Goal: Information Seeking & Learning: Learn about a topic

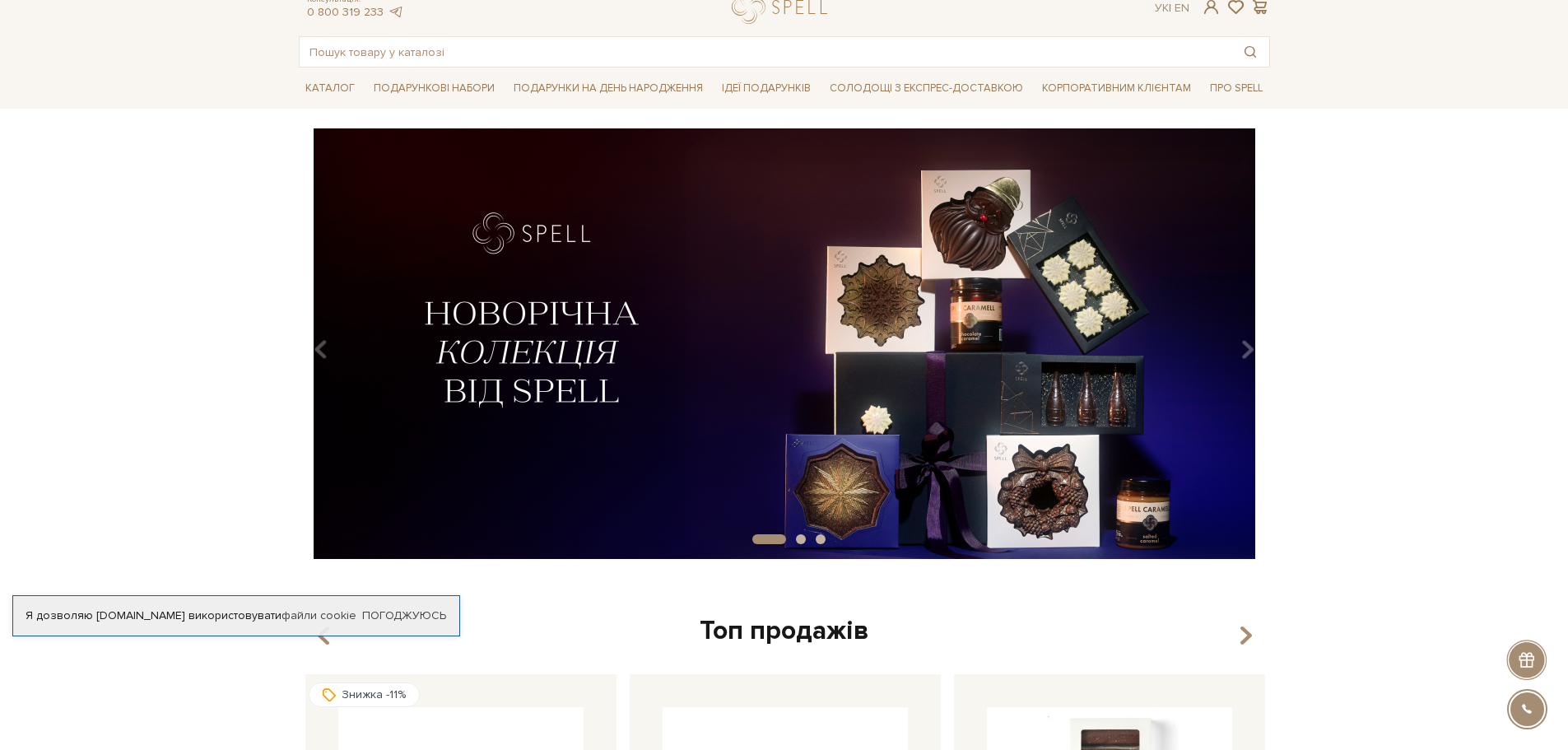
scroll to position [83, 0]
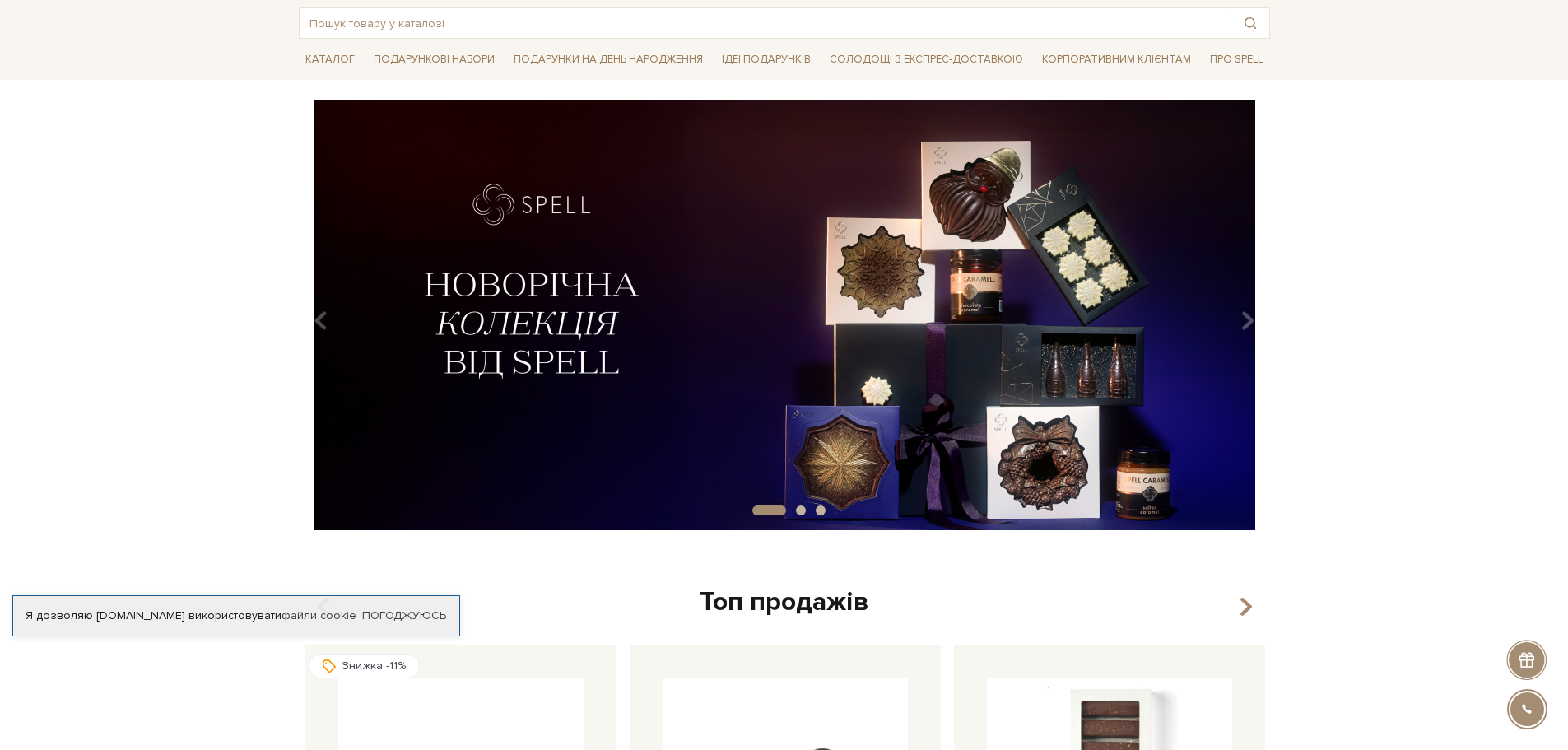
click at [496, 289] on img at bounding box center [784, 315] width 971 height 430
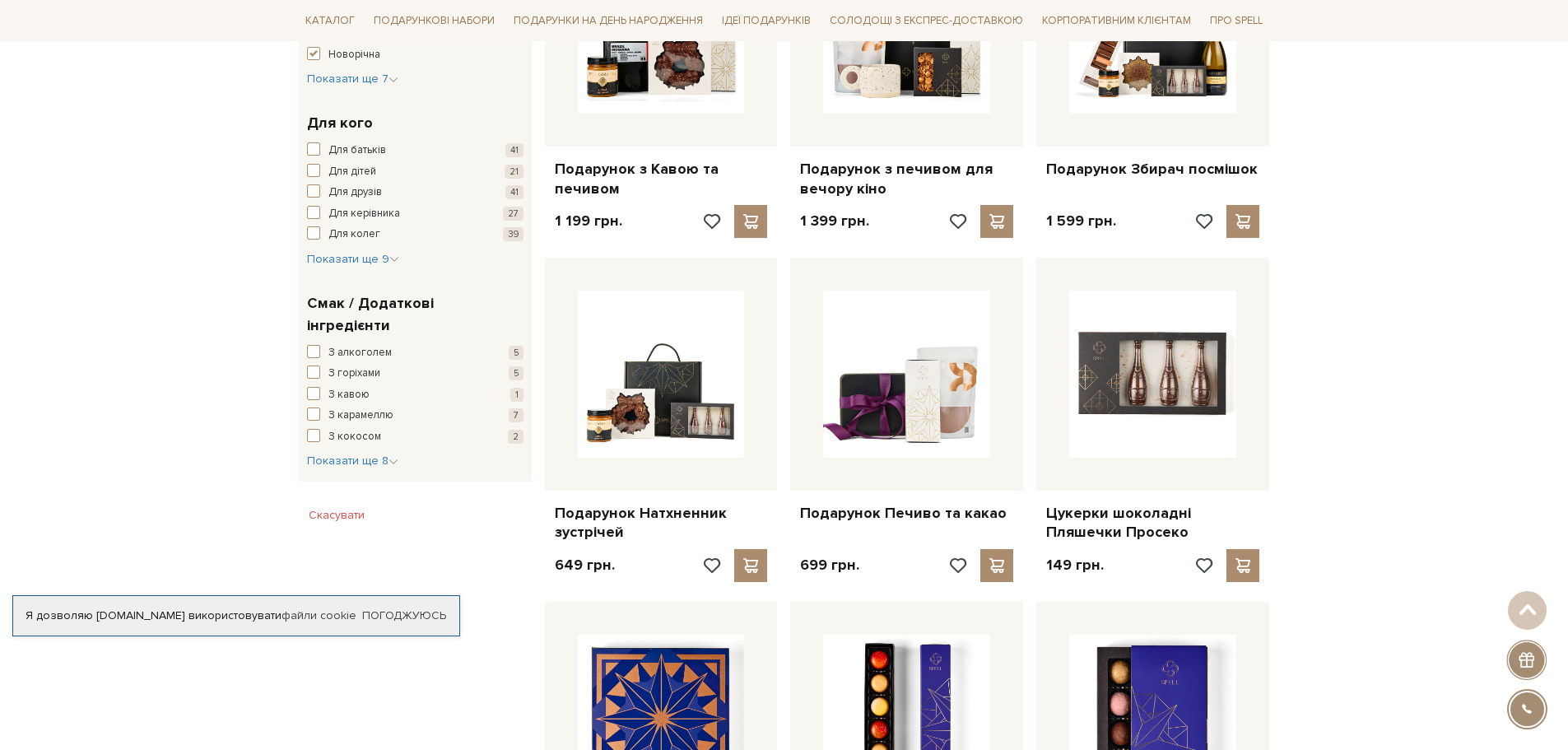
scroll to position [740, 0]
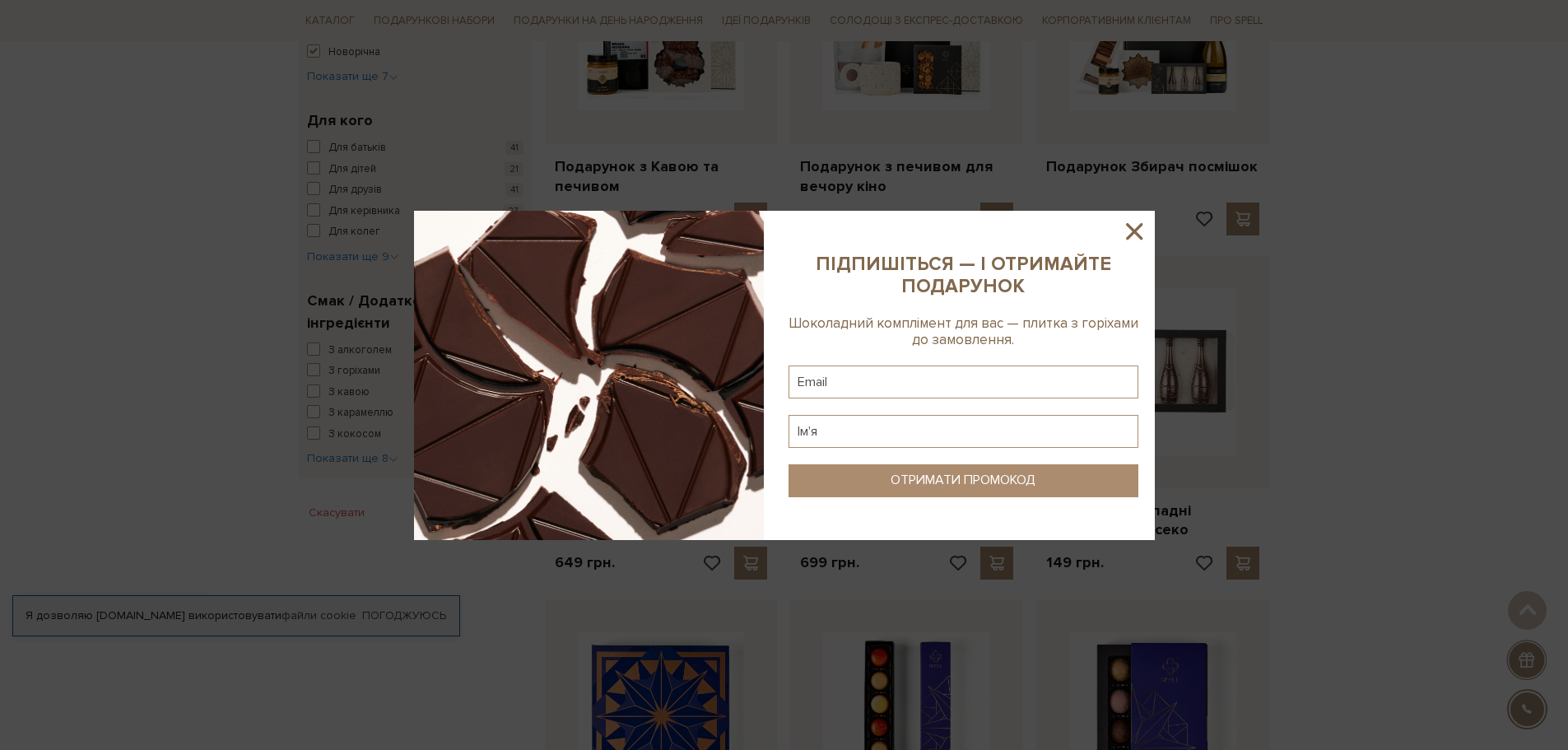
click at [1131, 232] on icon at bounding box center [1134, 231] width 28 height 28
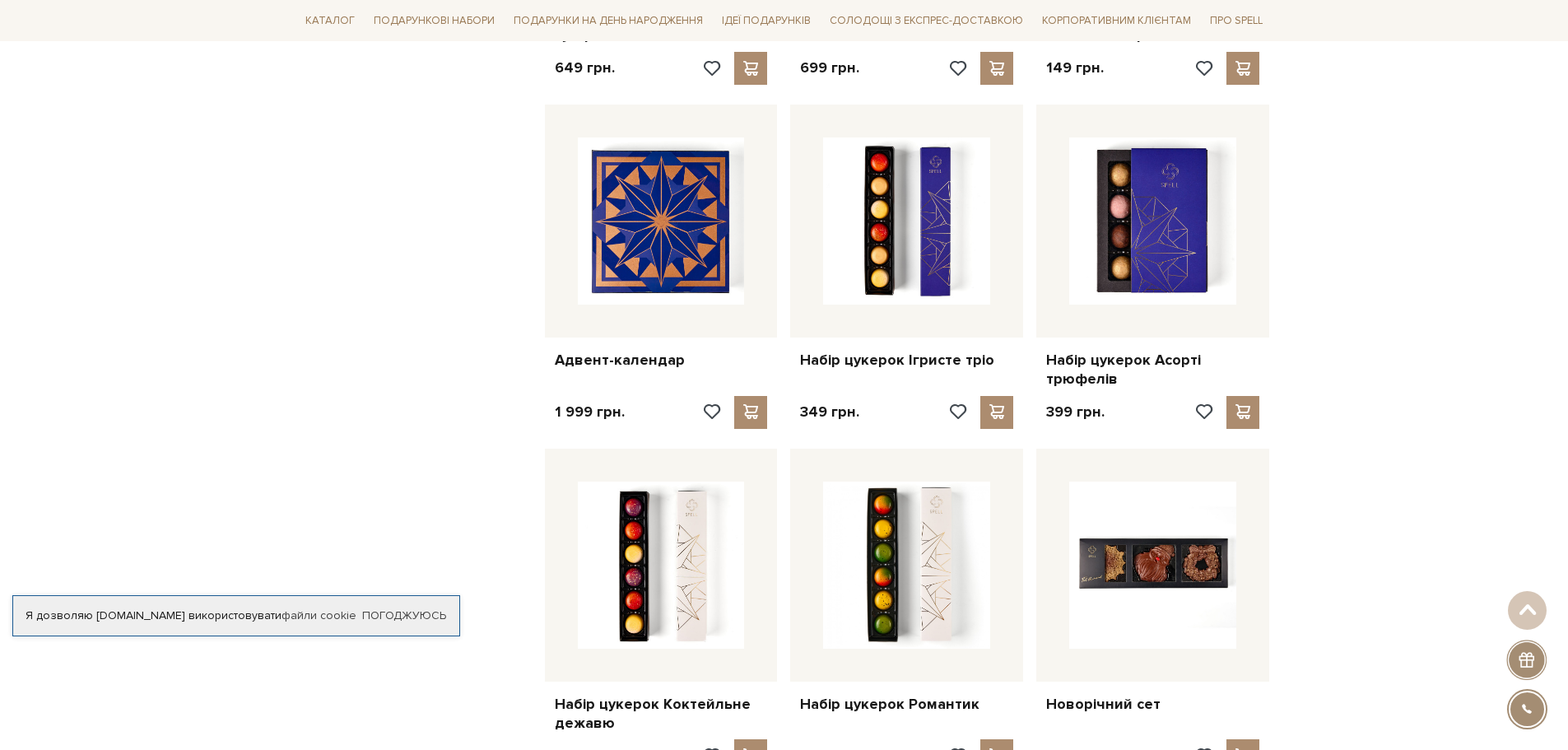
scroll to position [1234, 0]
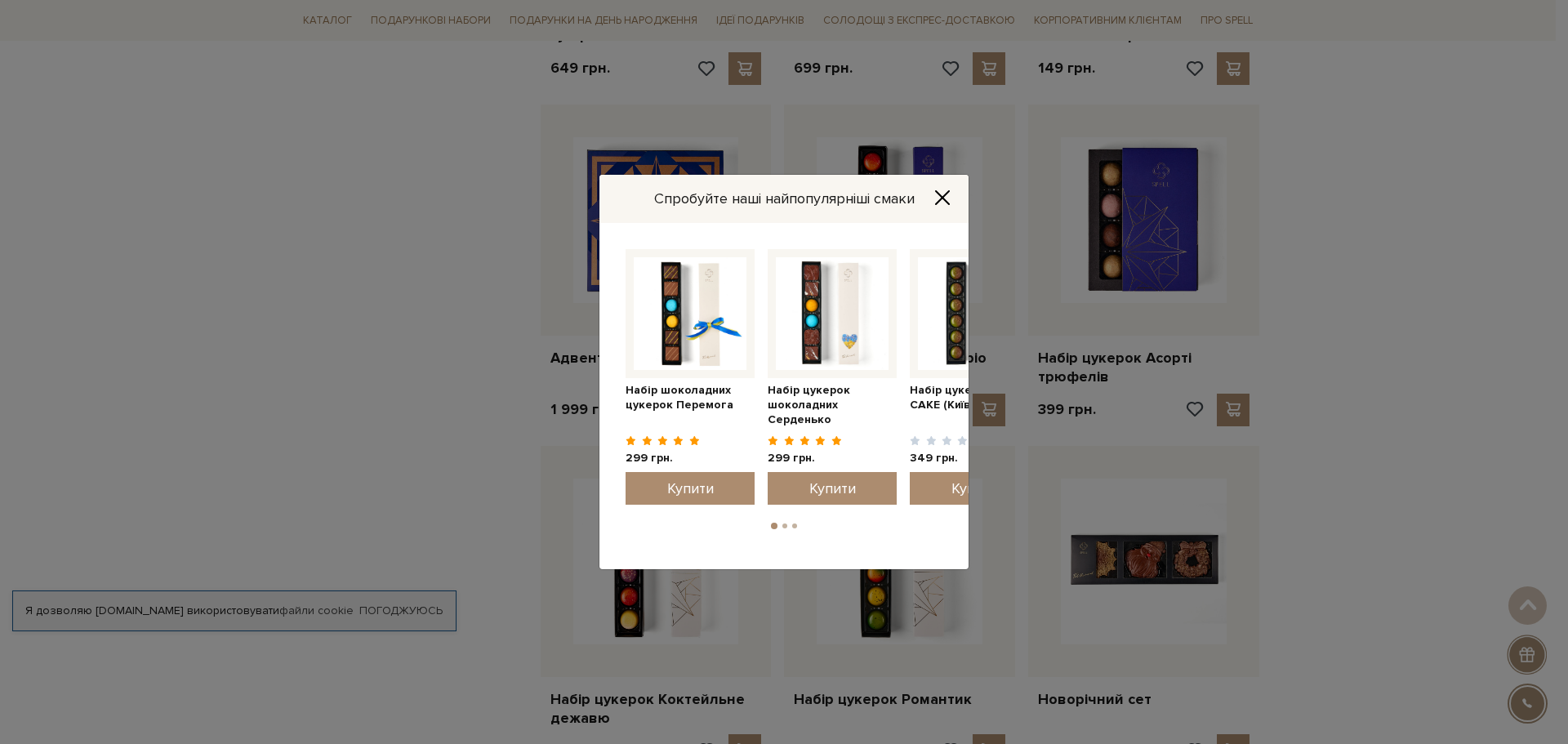
click at [942, 193] on icon "Close" at bounding box center [942, 198] width 17 height 17
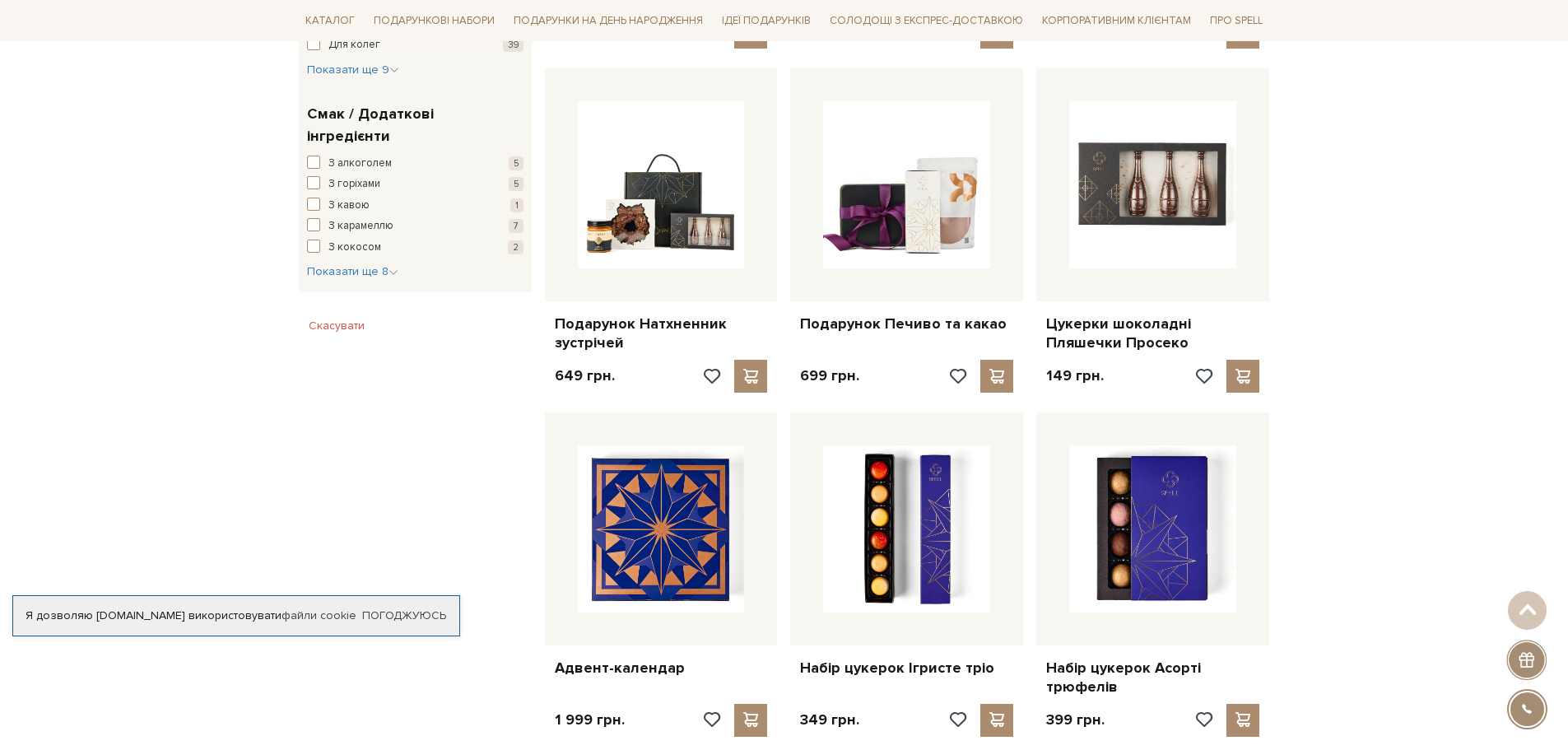
scroll to position [823, 0]
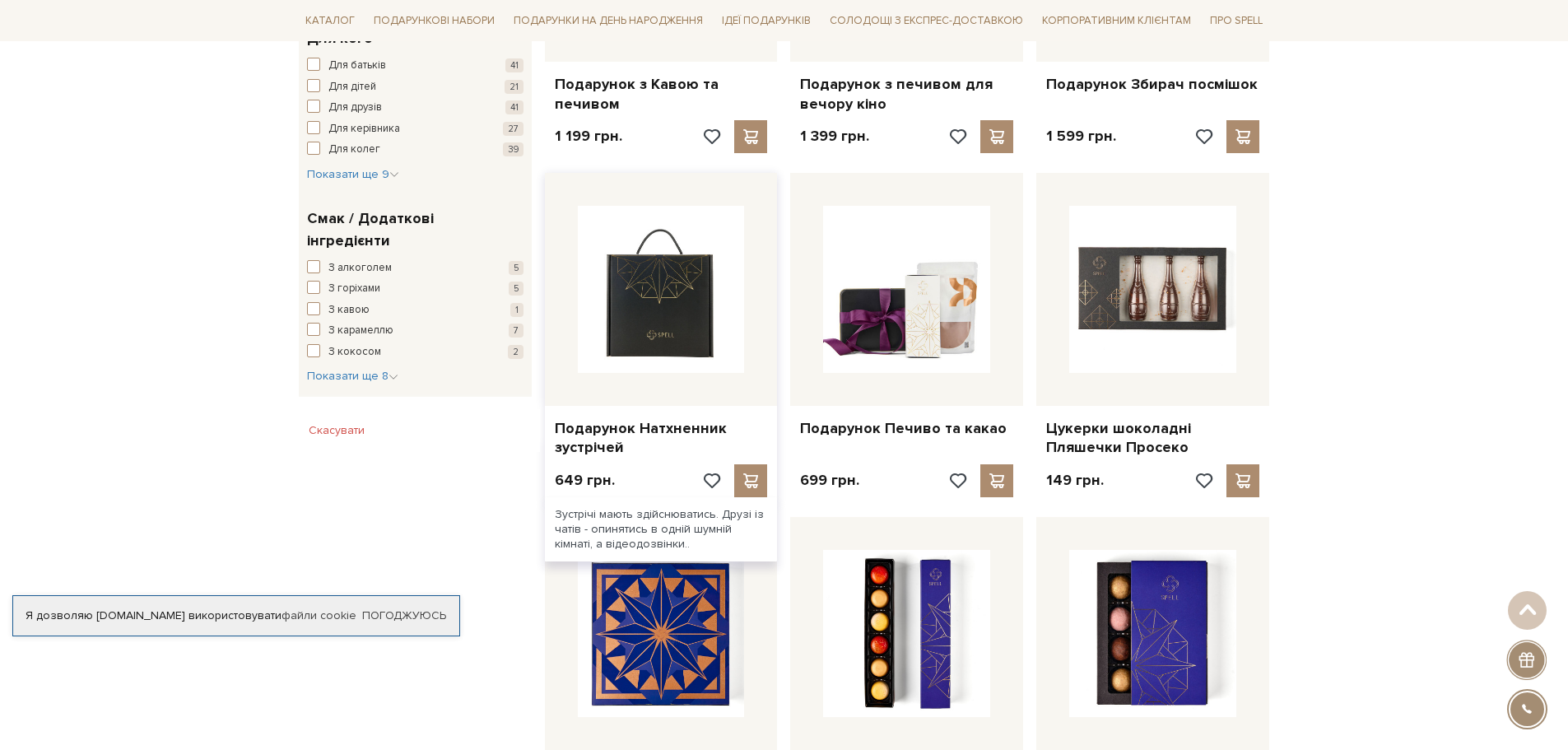
click at [640, 323] on img at bounding box center [661, 290] width 167 height 167
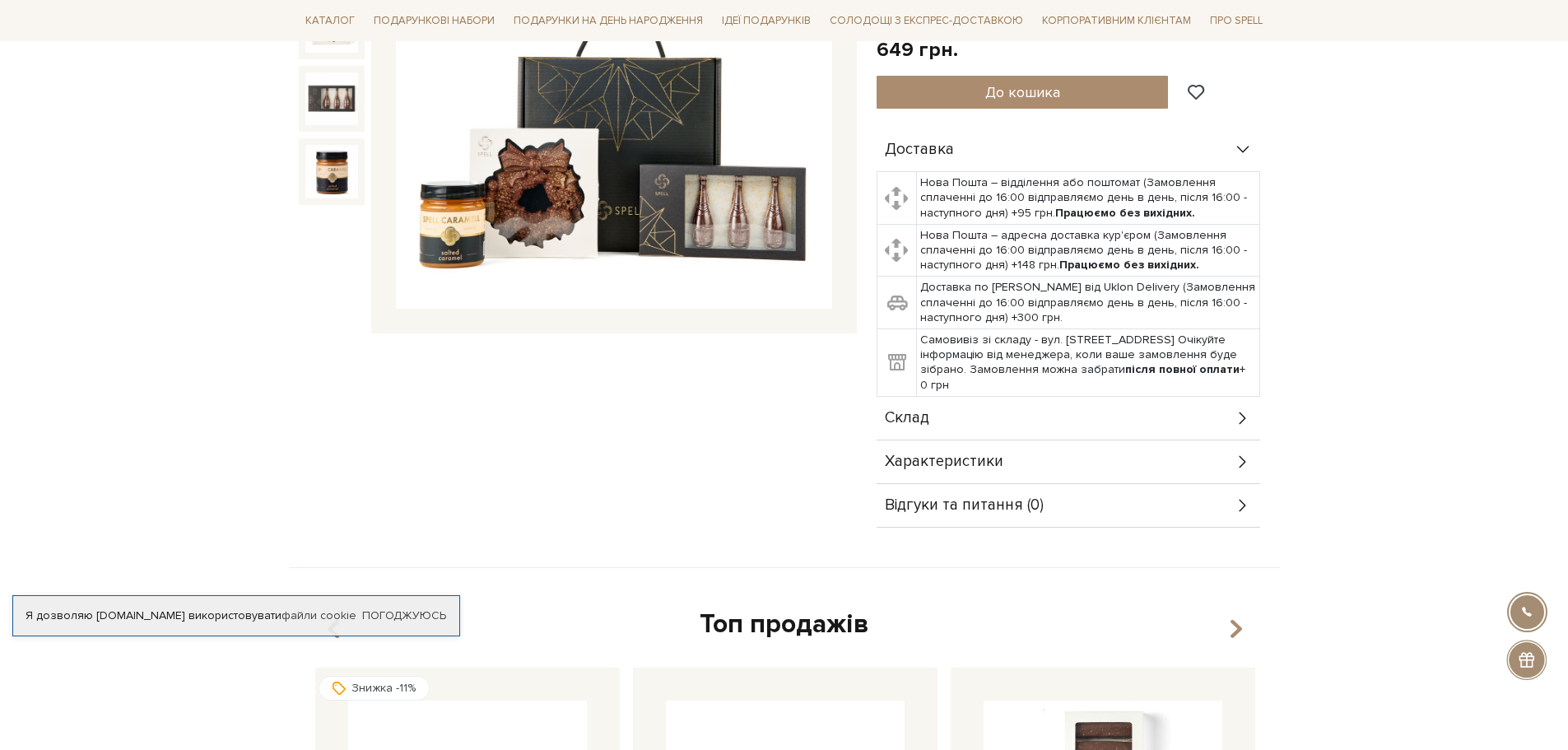
scroll to position [411, 0]
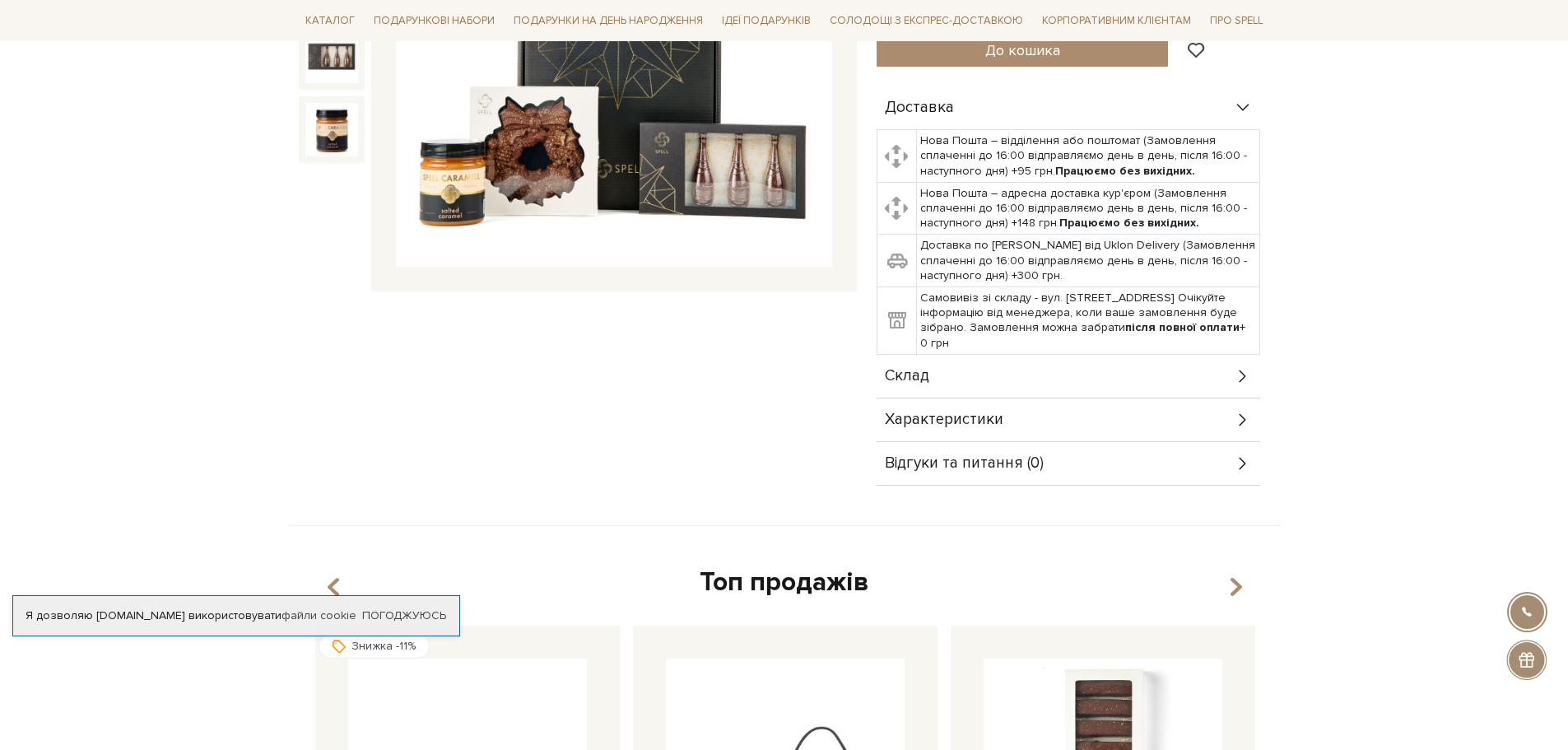
click at [963, 373] on div "Склад" at bounding box center [1068, 375] width 384 height 43
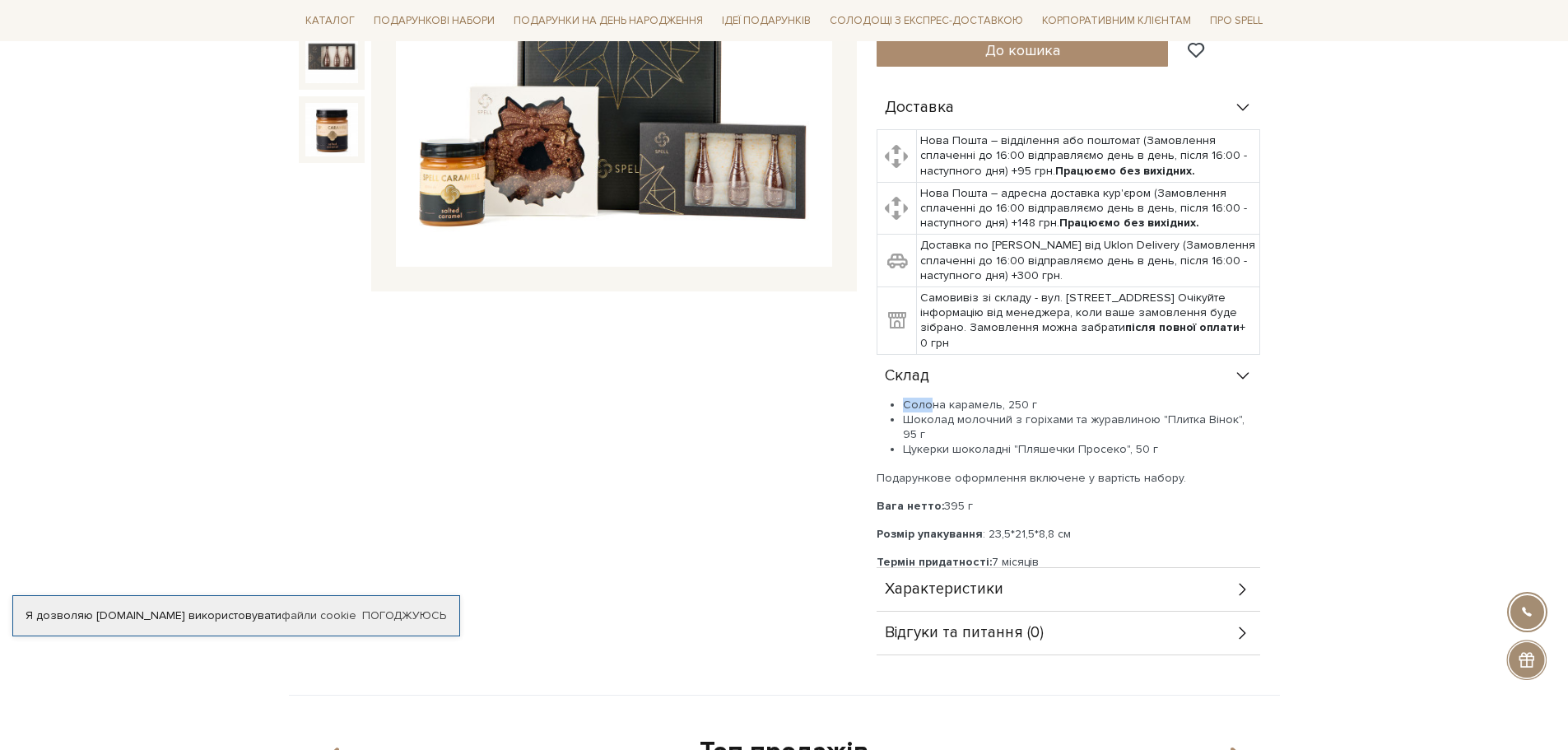
click at [1013, 395] on div "Склад Солона карамель, 250 г Шоколад молочний з горіхами та журавлиною "Плитка …" at bounding box center [1068, 461] width 384 height 213
drag, startPoint x: 934, startPoint y: 420, endPoint x: 1214, endPoint y: 418, distance: 280.0
click at [1214, 418] on li "Шоколад молочний з горіхами та журавлиною "Плитка Вінок", 95 г" at bounding box center [1081, 427] width 358 height 30
drag, startPoint x: 925, startPoint y: 433, endPoint x: 955, endPoint y: 436, distance: 30.1
click at [954, 442] on li "Цукерки шоколадні "Пляшечки Просеко", 50 г" at bounding box center [1081, 449] width 358 height 15
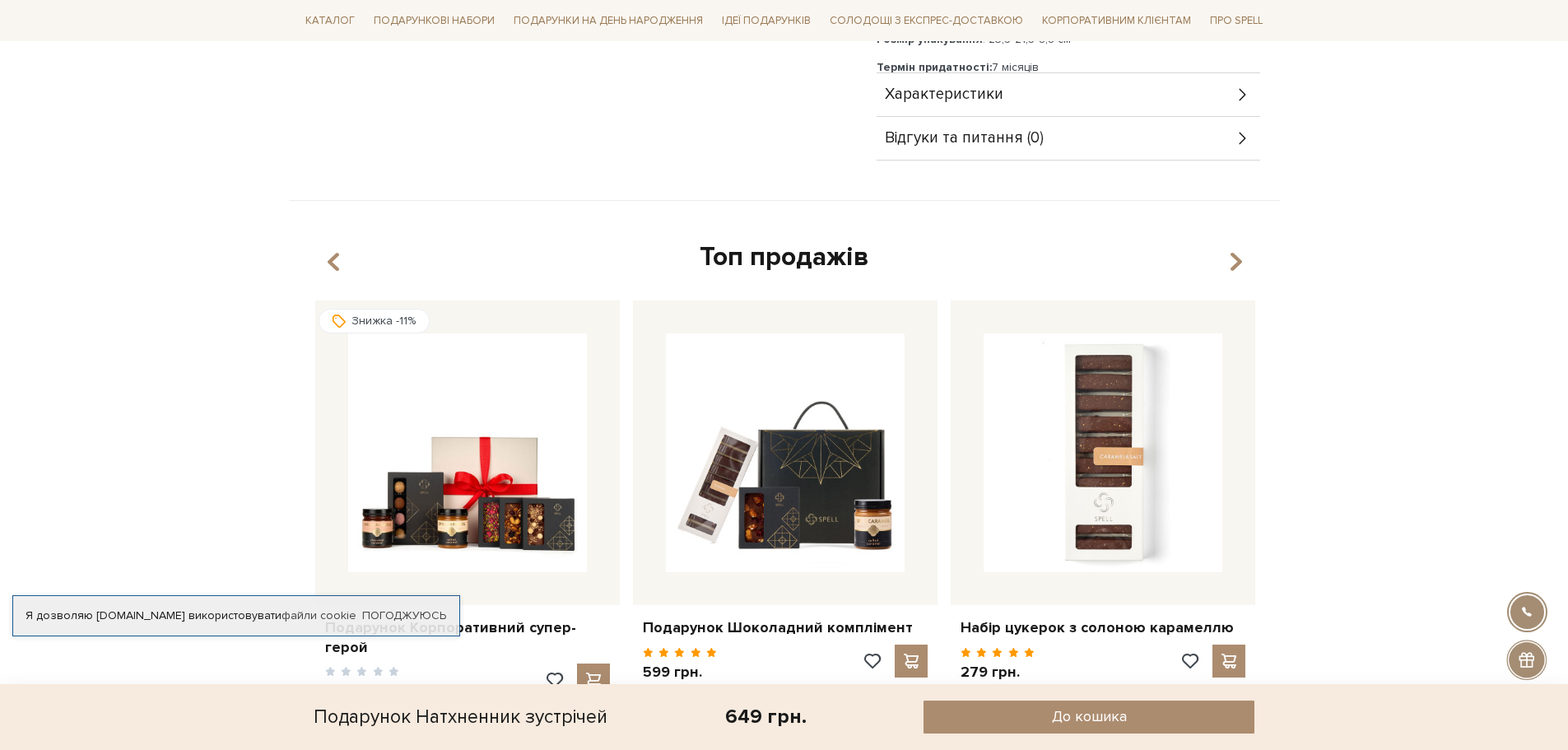
scroll to position [905, 0]
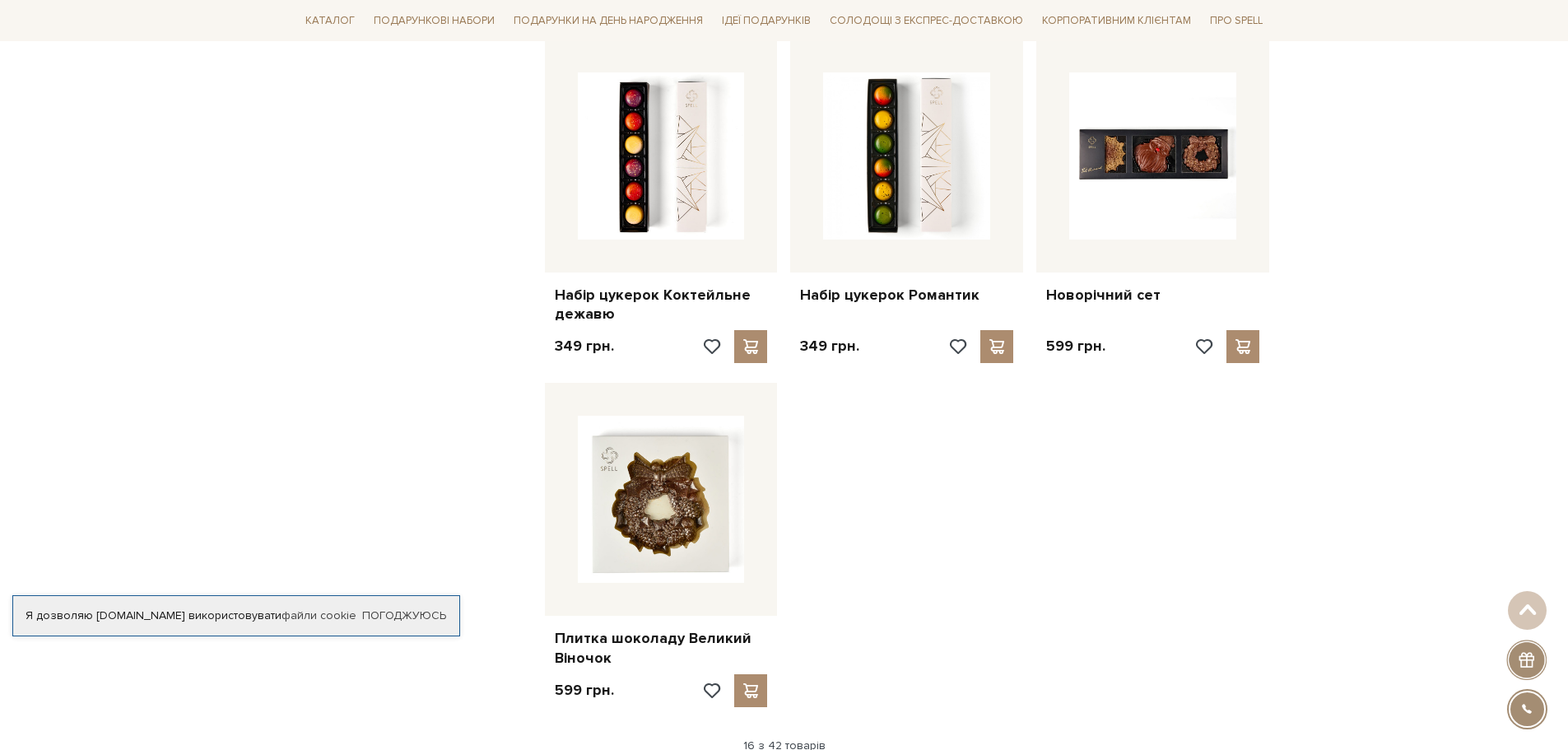
scroll to position [1645, 0]
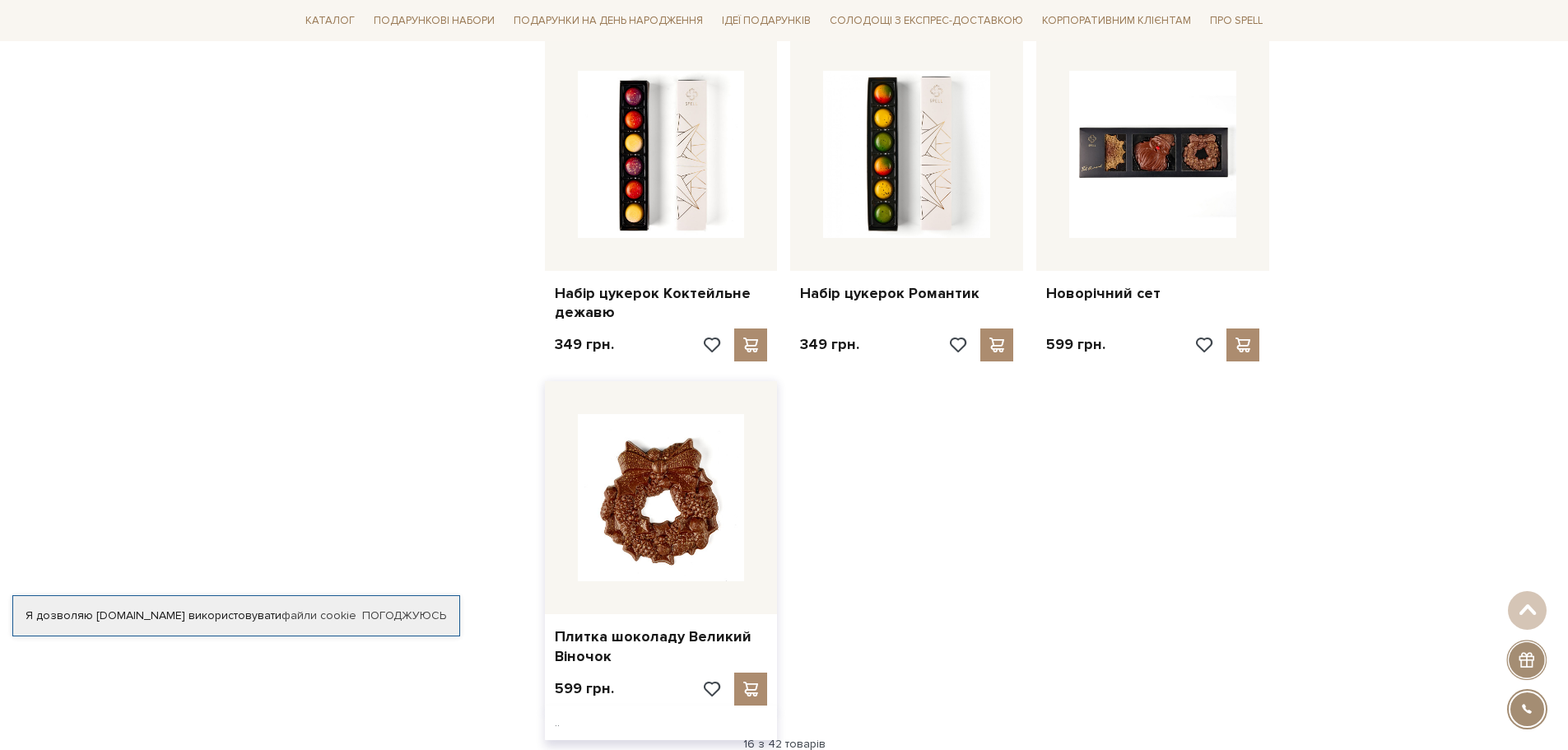
click at [697, 489] on img at bounding box center [661, 498] width 167 height 167
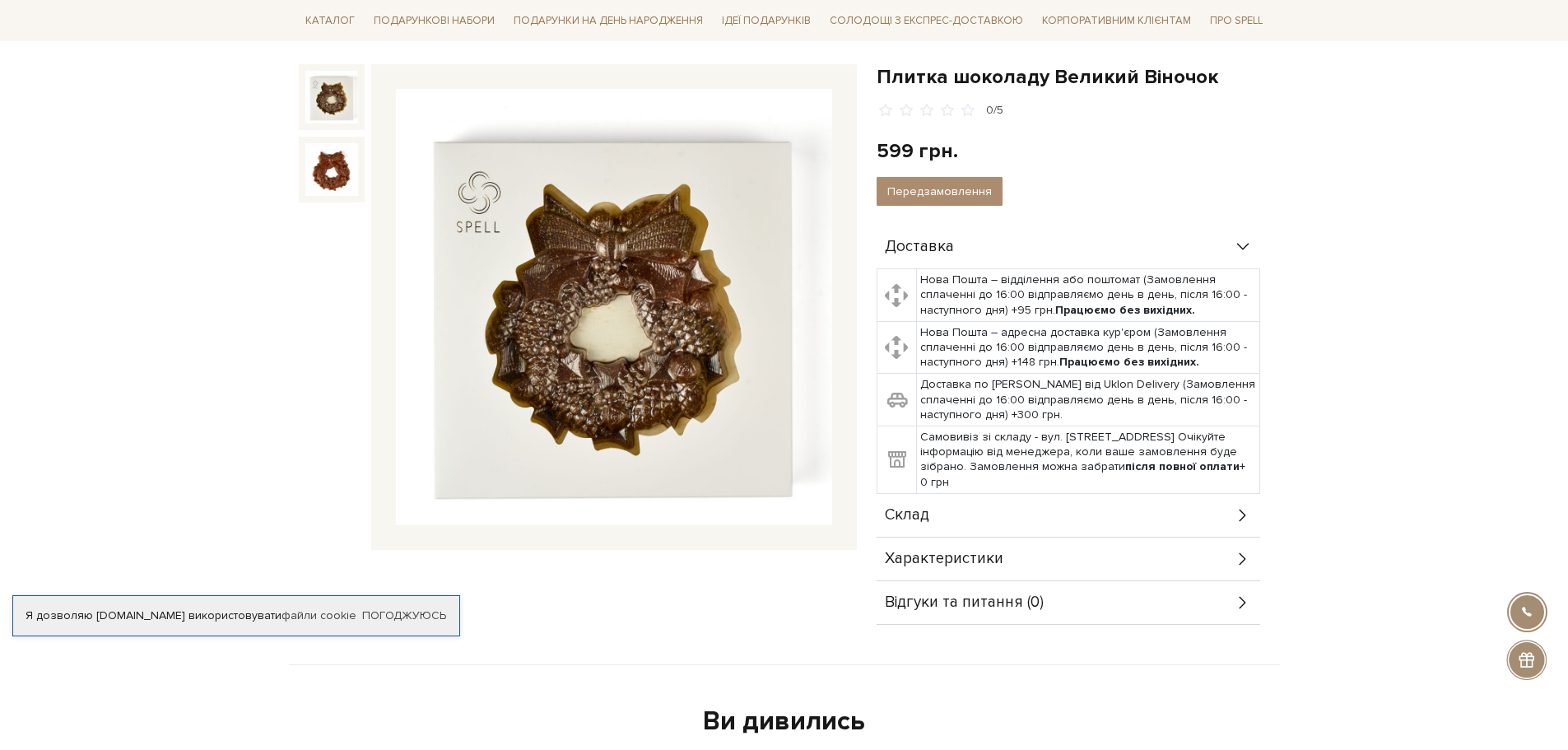
scroll to position [164, 0]
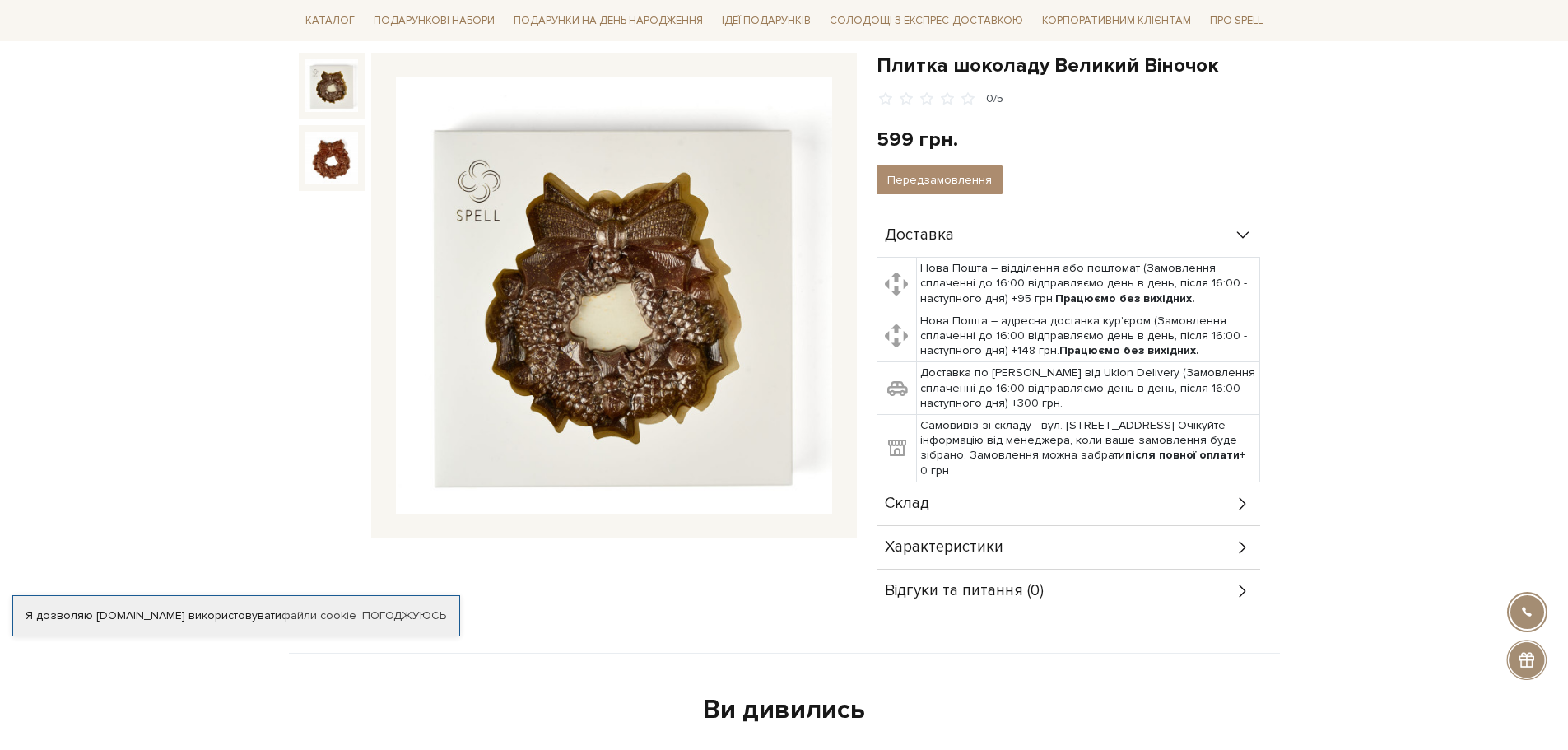
click at [963, 556] on div "Характеристики" at bounding box center [1068, 547] width 384 height 43
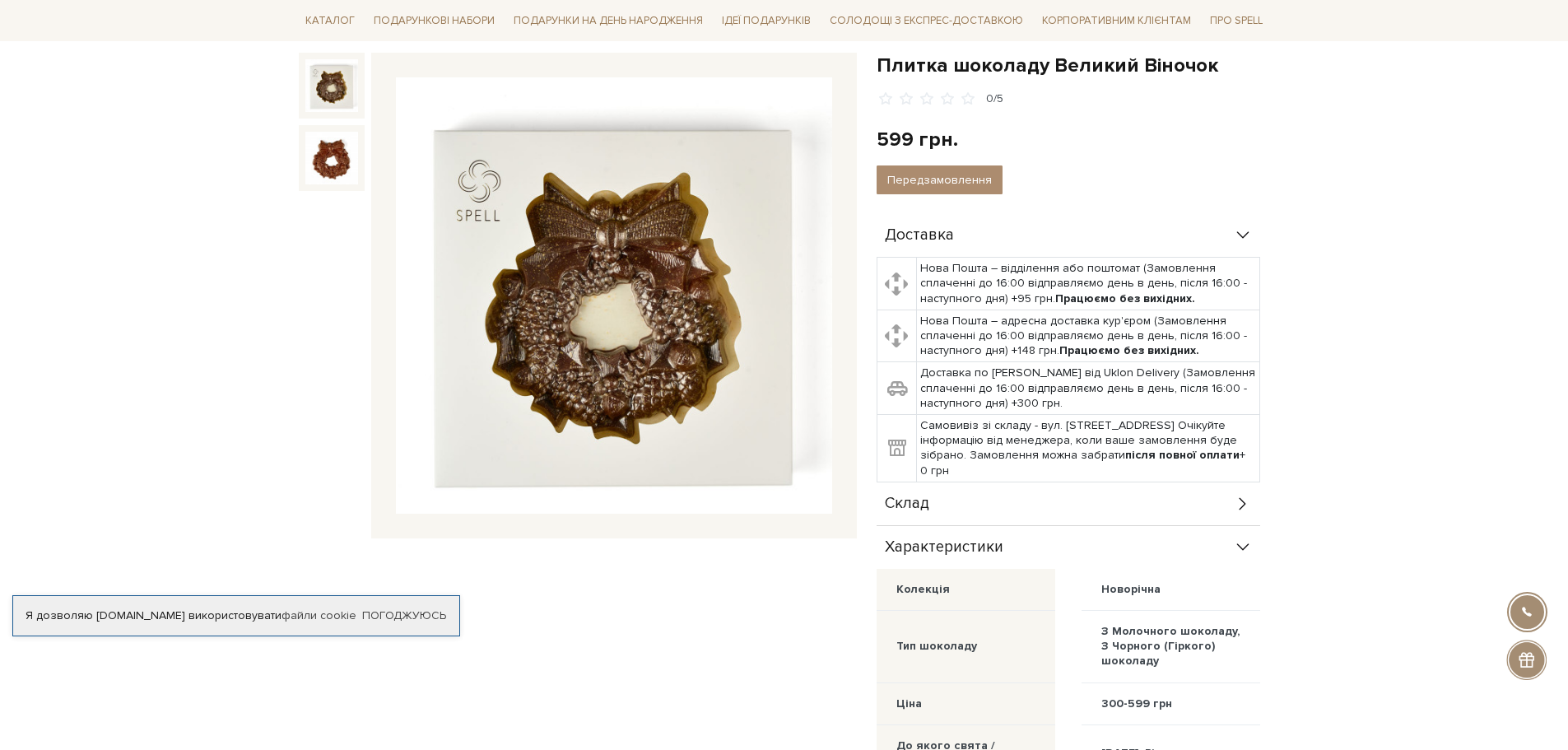
scroll to position [0, 0]
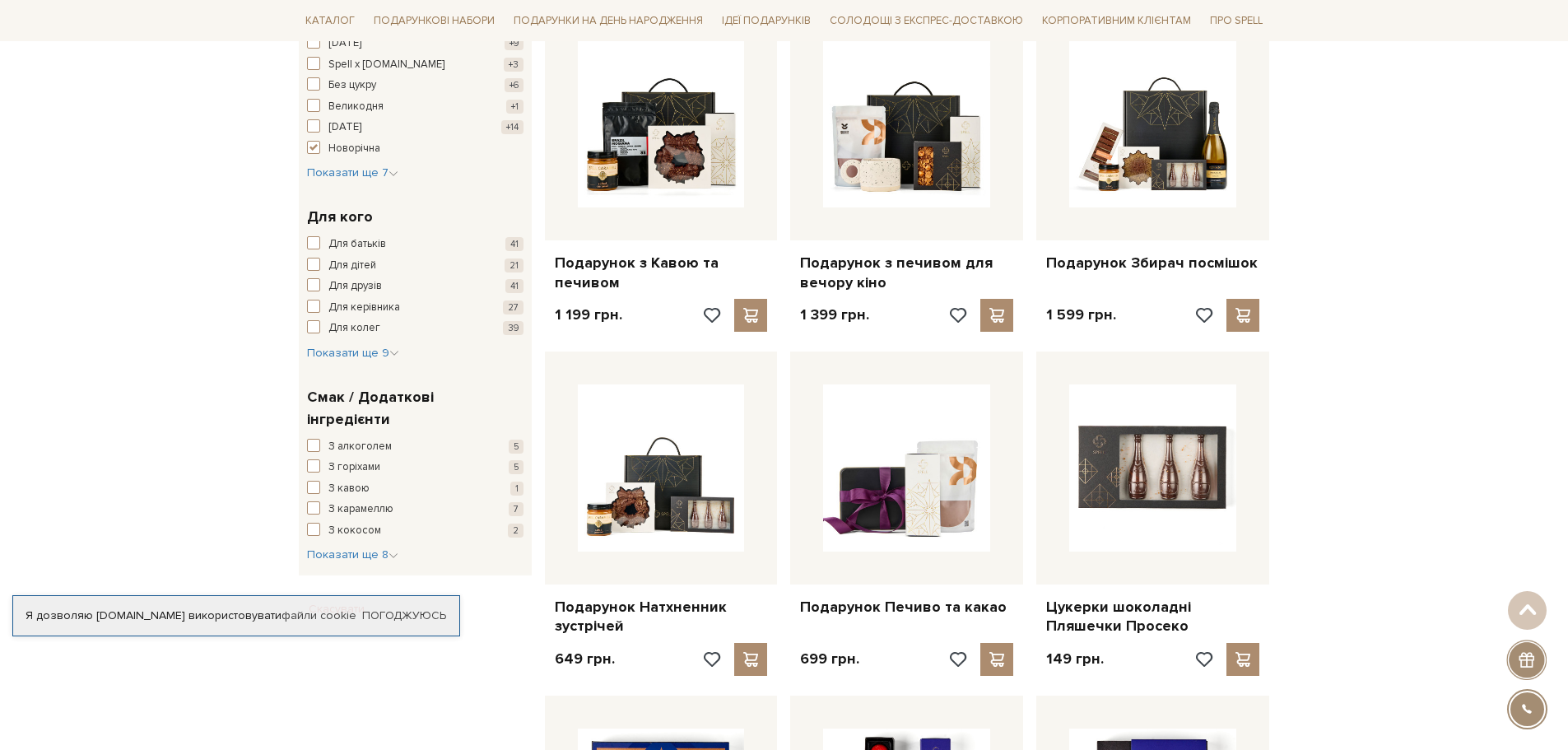
scroll to position [576, 0]
